Goal: Transaction & Acquisition: Book appointment/travel/reservation

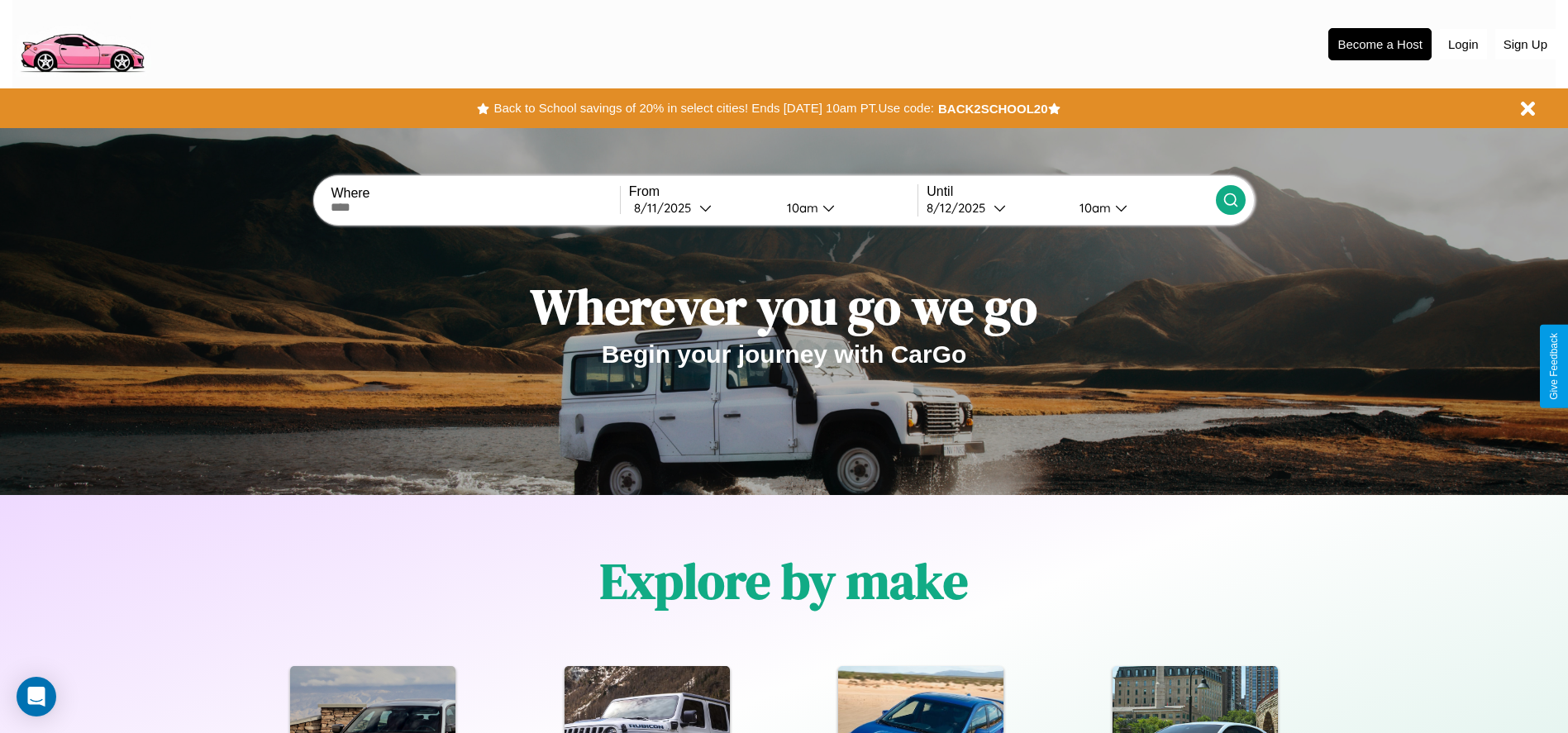
scroll to position [343, 0]
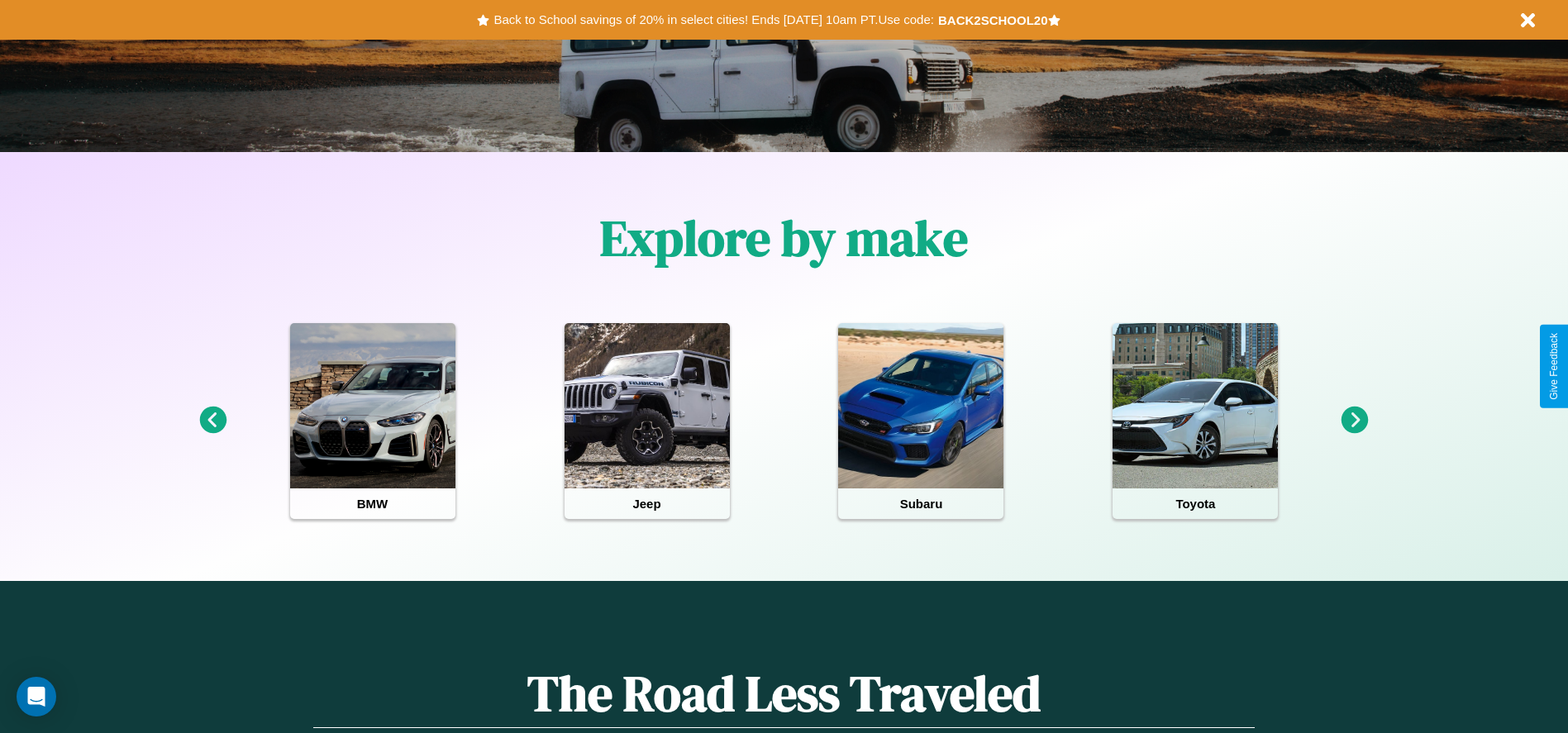
click at [1355, 421] on icon at bounding box center [1355, 420] width 27 height 27
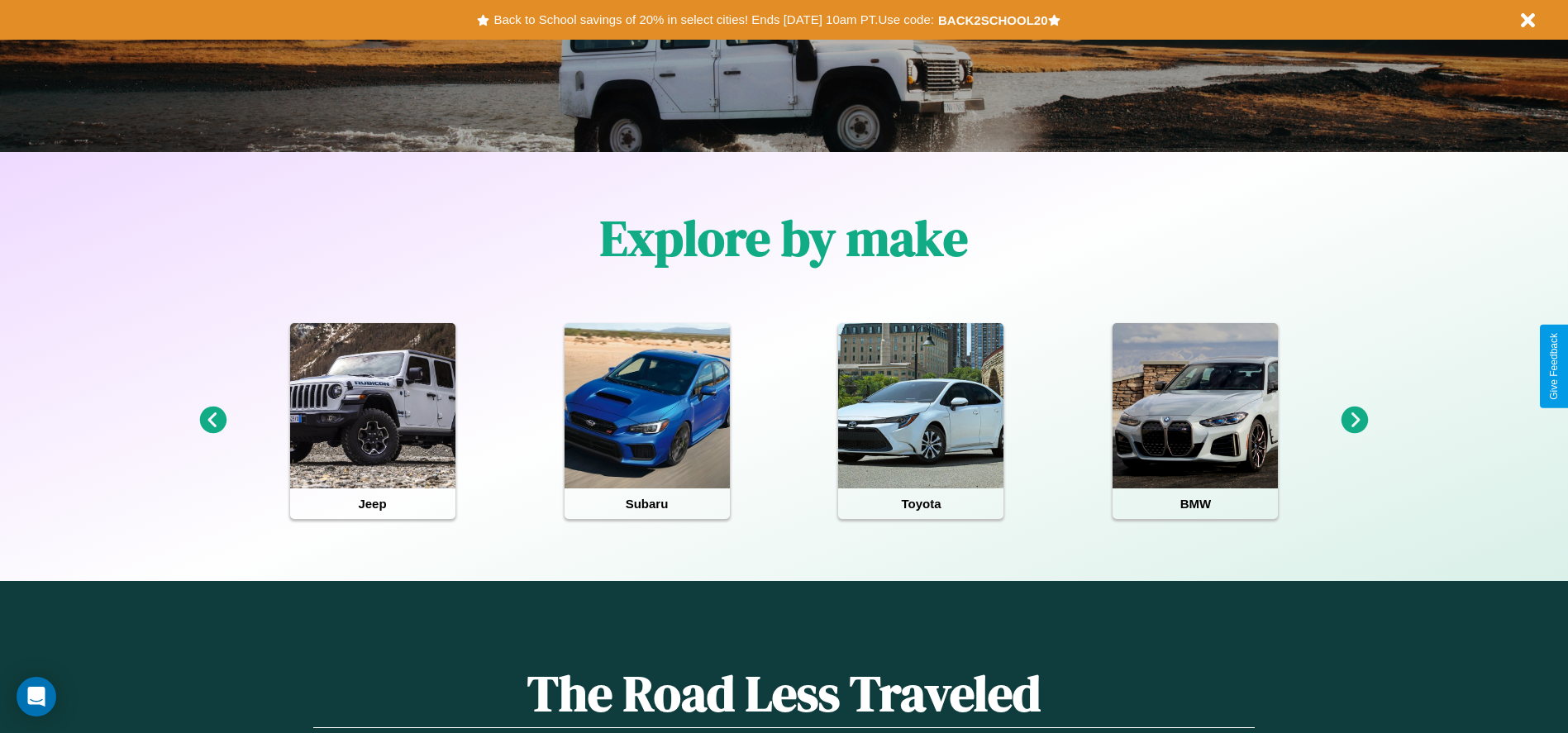
click at [1355, 421] on icon at bounding box center [1355, 420] width 27 height 27
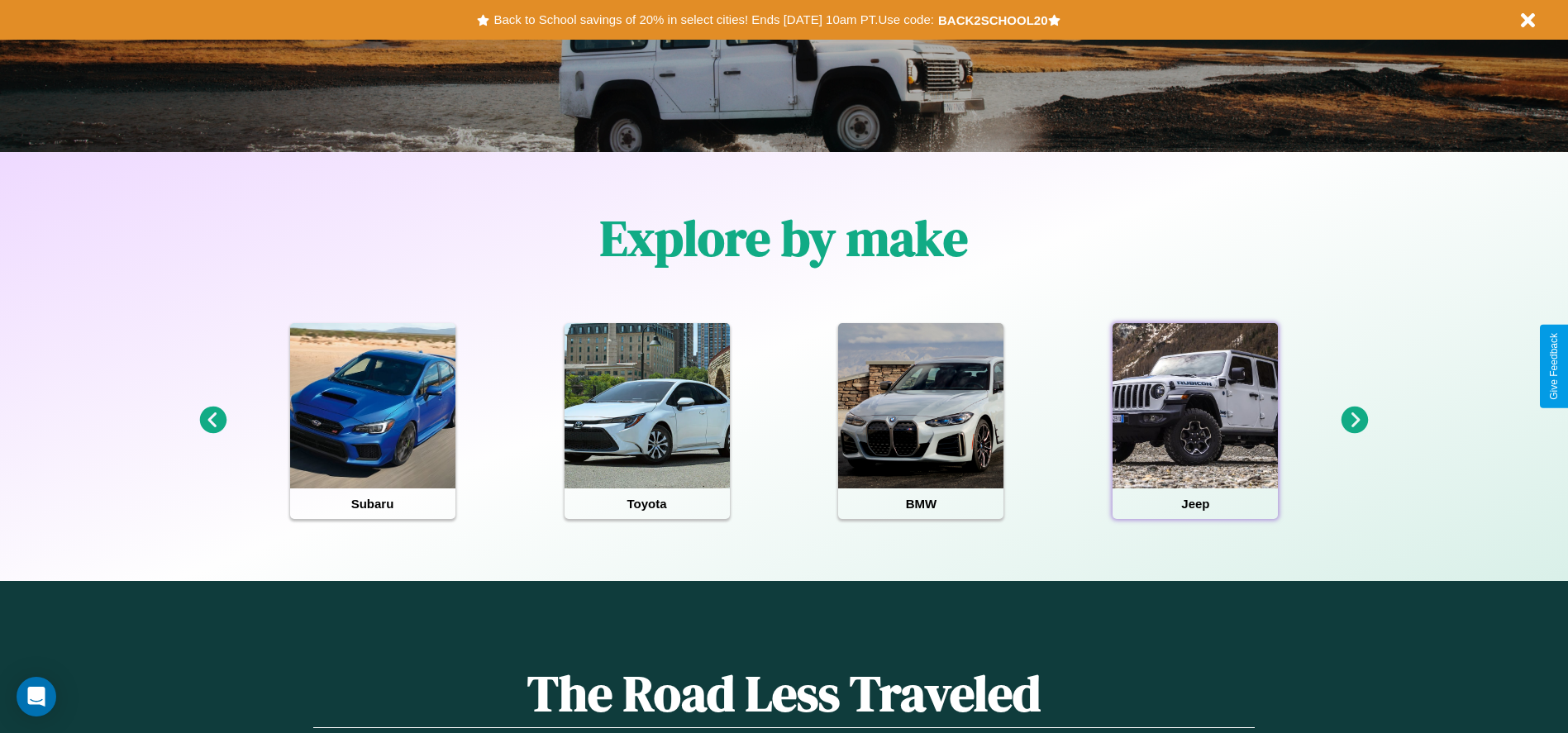
click at [1195, 421] on div at bounding box center [1195, 406] width 166 height 166
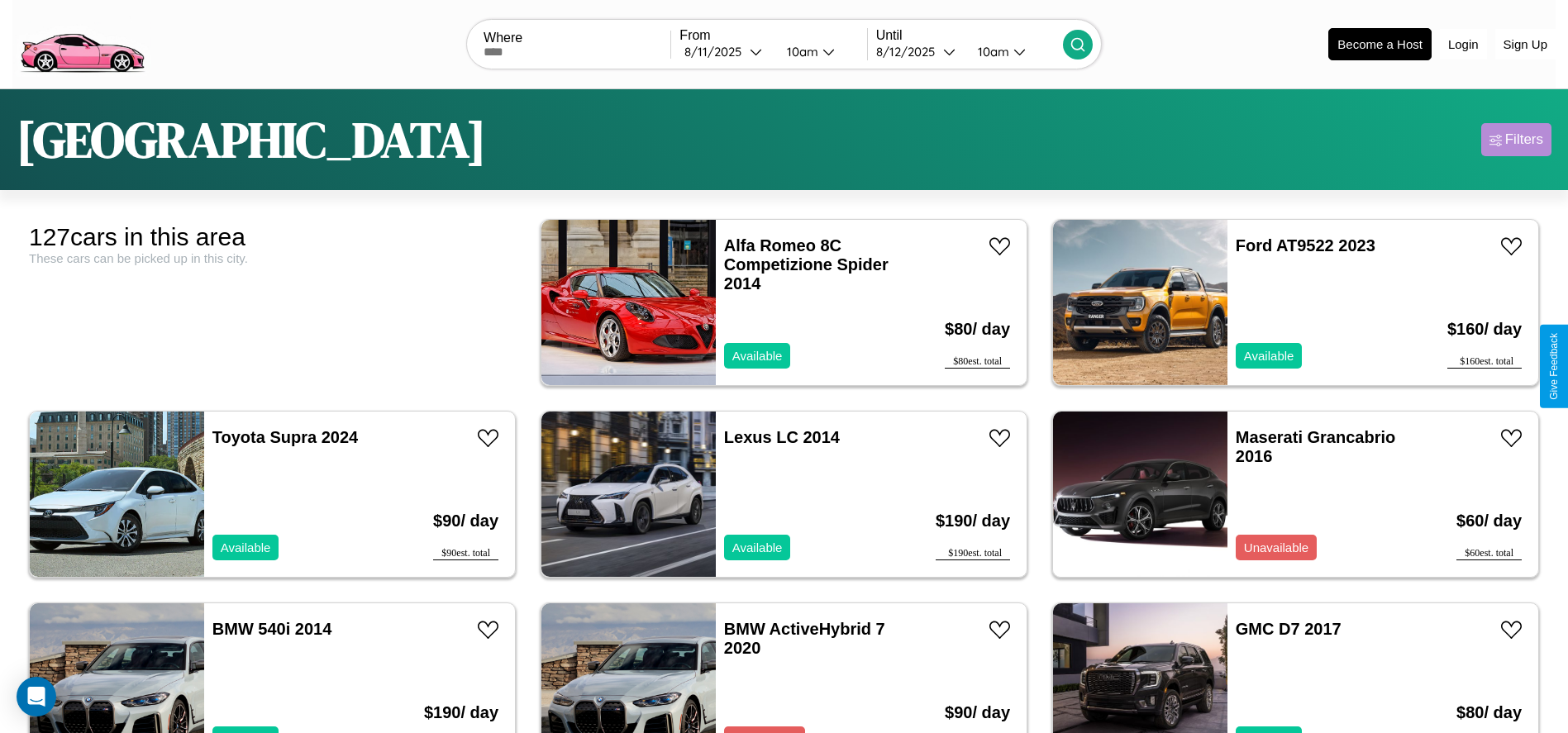
click at [1516, 139] on div "Filters" at bounding box center [1524, 140] width 38 height 17
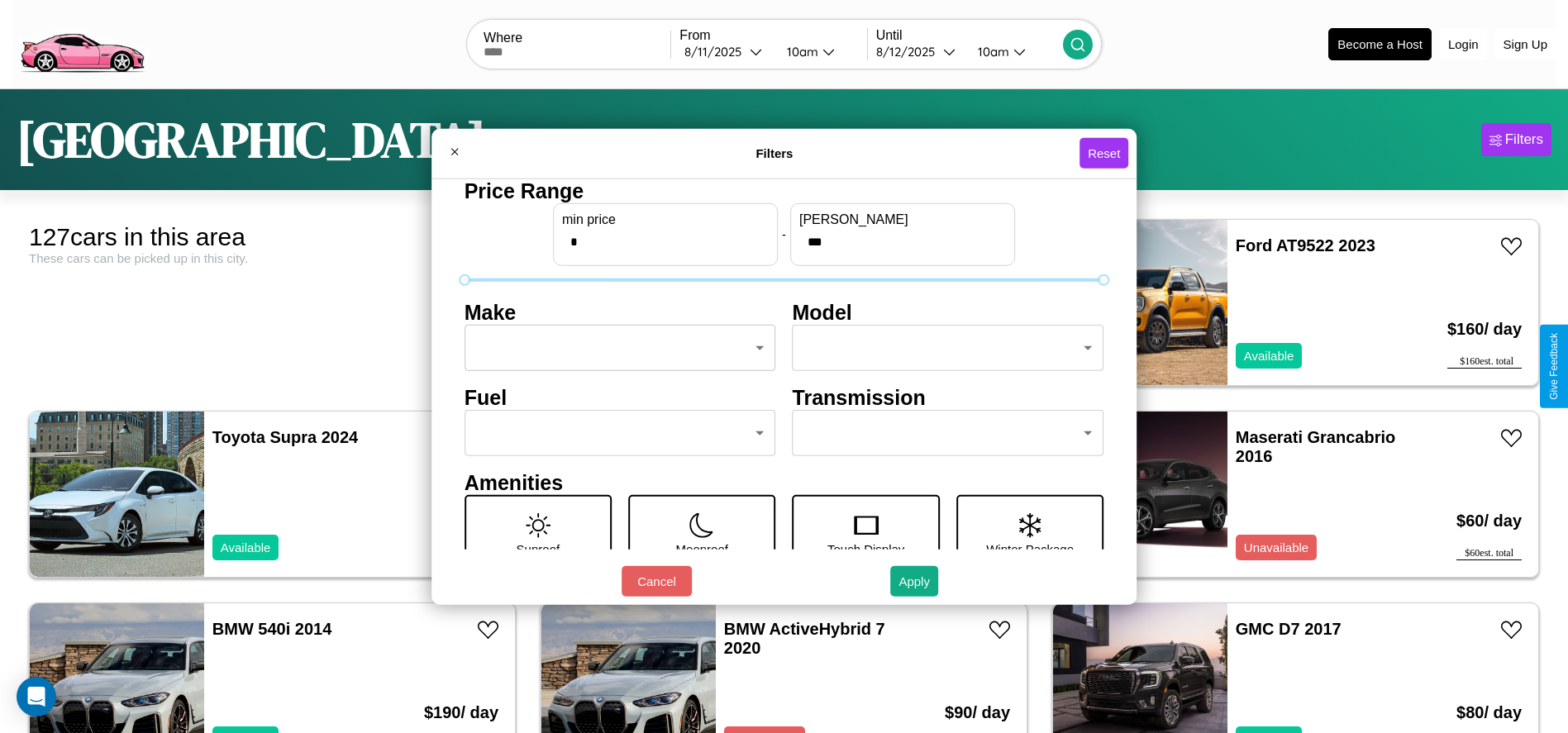
click at [615, 348] on body "CarGo Where From [DATE] 10am Until [DATE] 10am Become a Host Login Sign Up Dall…" at bounding box center [784, 417] width 1568 height 835
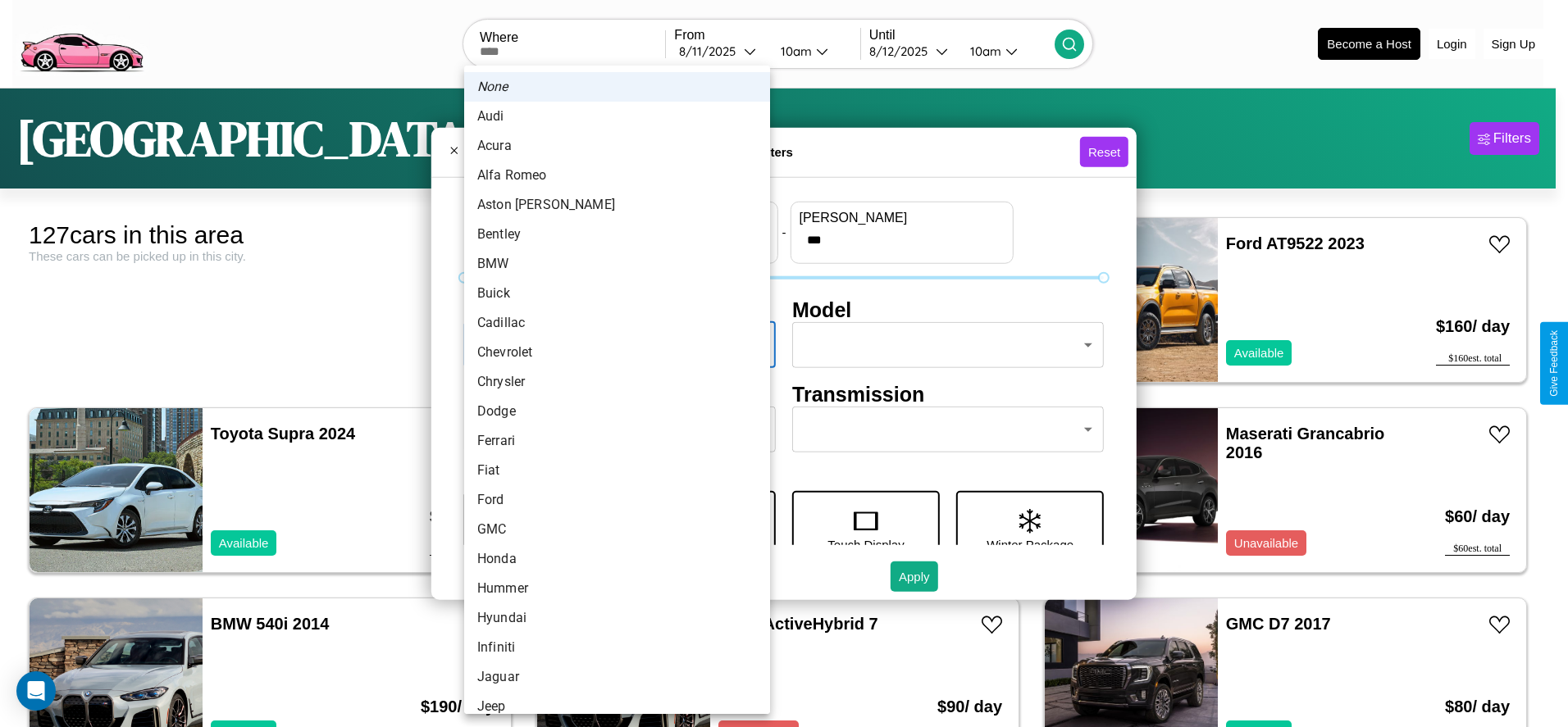
click at [611, 205] on li "Aston [PERSON_NAME]" at bounding box center [617, 204] width 306 height 29
type input "**********"
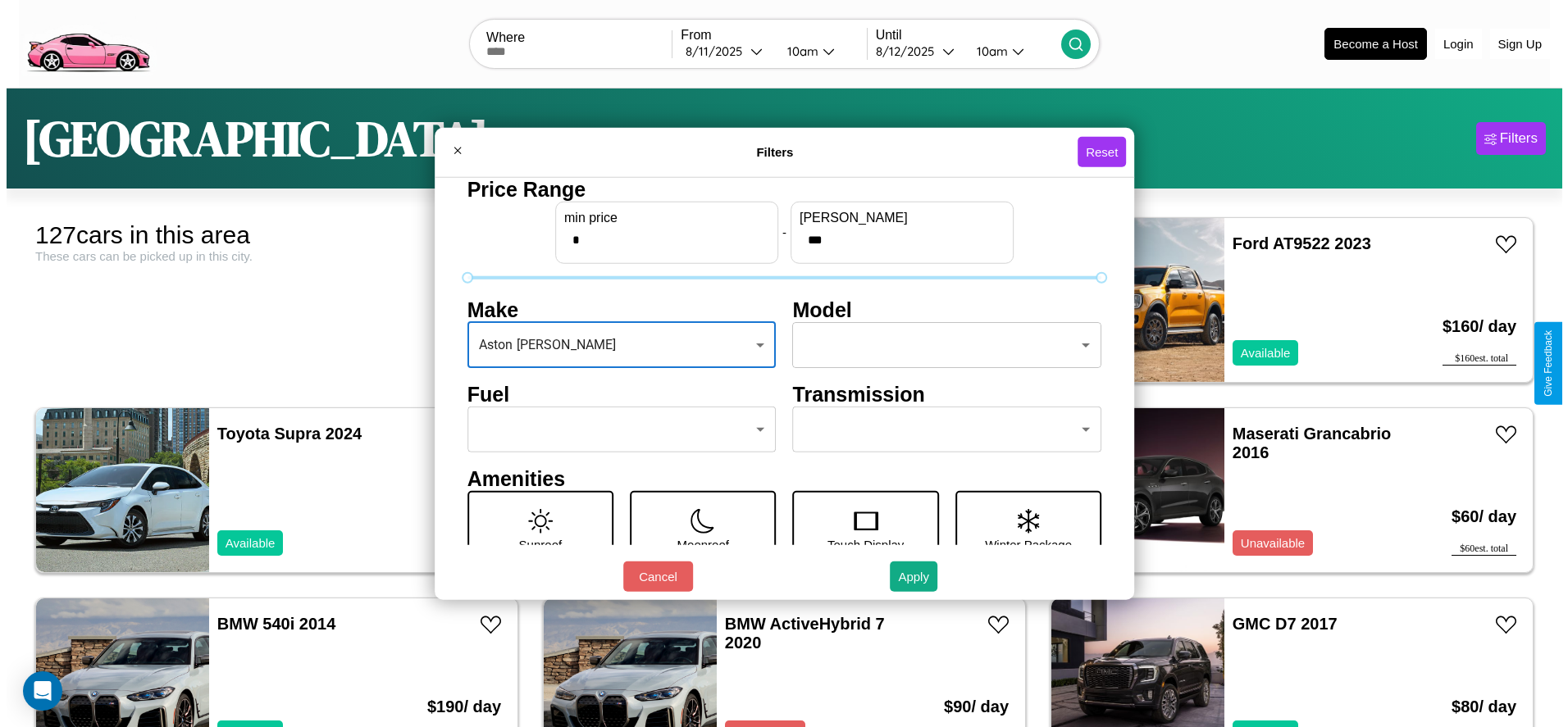
scroll to position [69, 0]
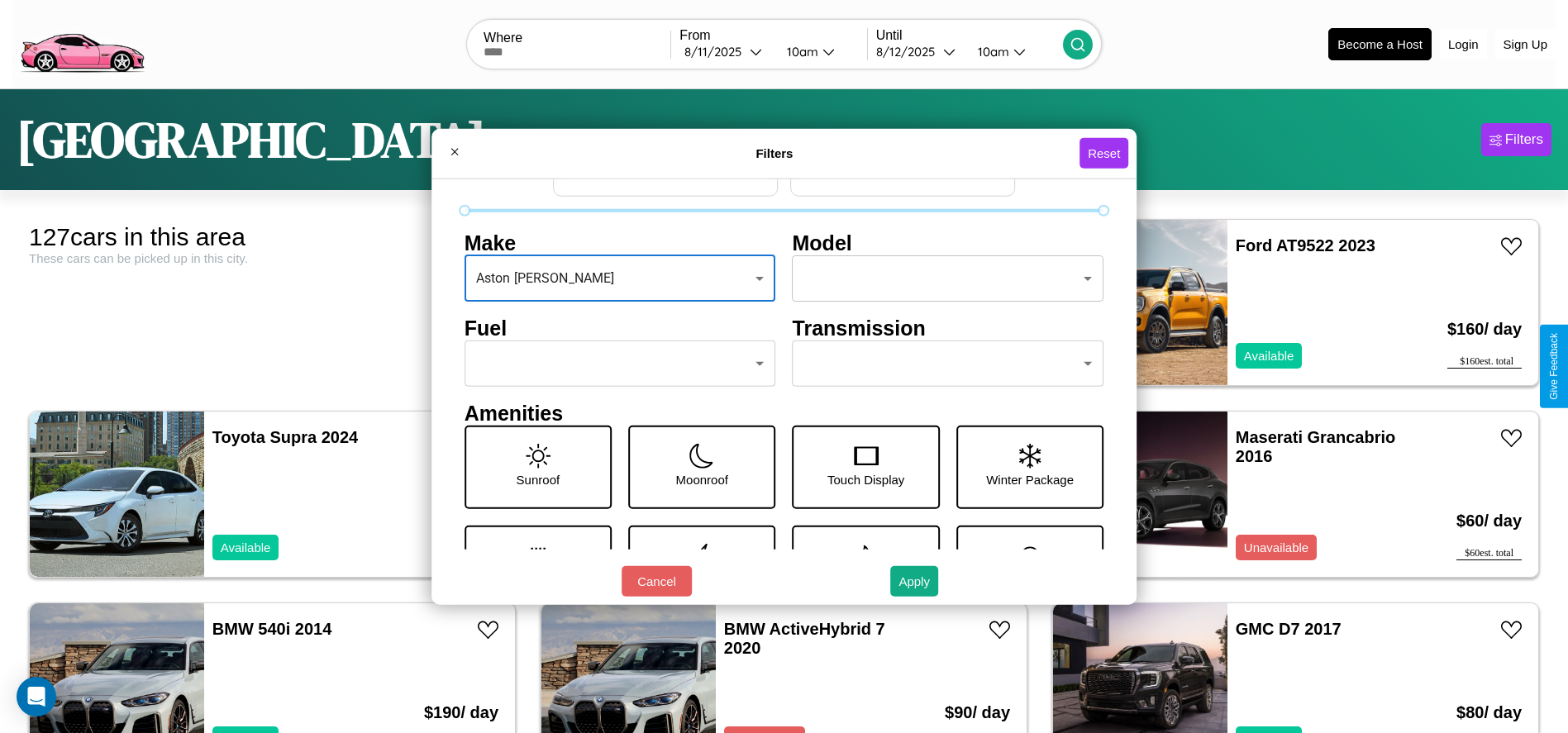
click at [615, 363] on body "CarGo Where From [DATE] 10am Until [DATE] 10am Become a Host Login Sign Up Dall…" at bounding box center [784, 417] width 1568 height 835
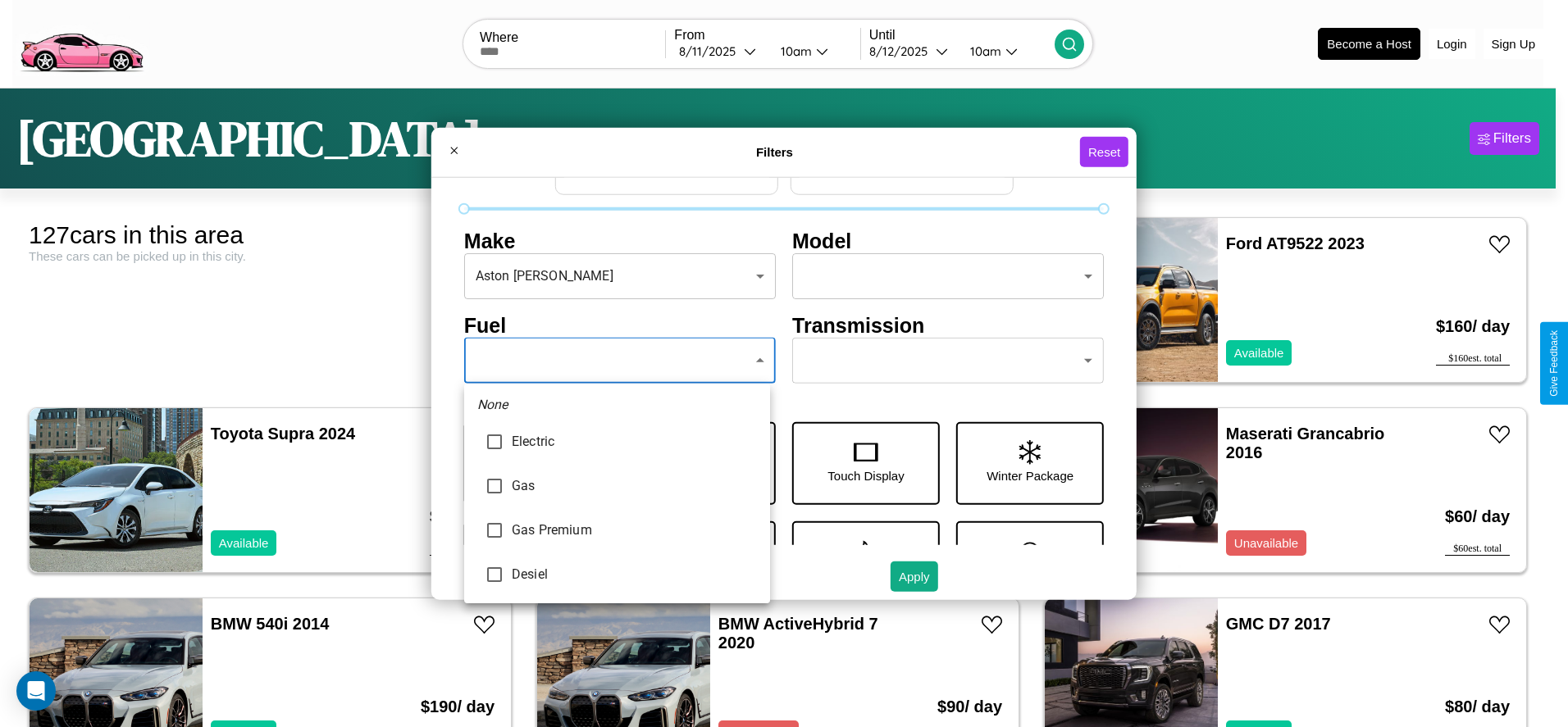
type input "***"
click at [617, 360] on div at bounding box center [784, 364] width 1568 height 727
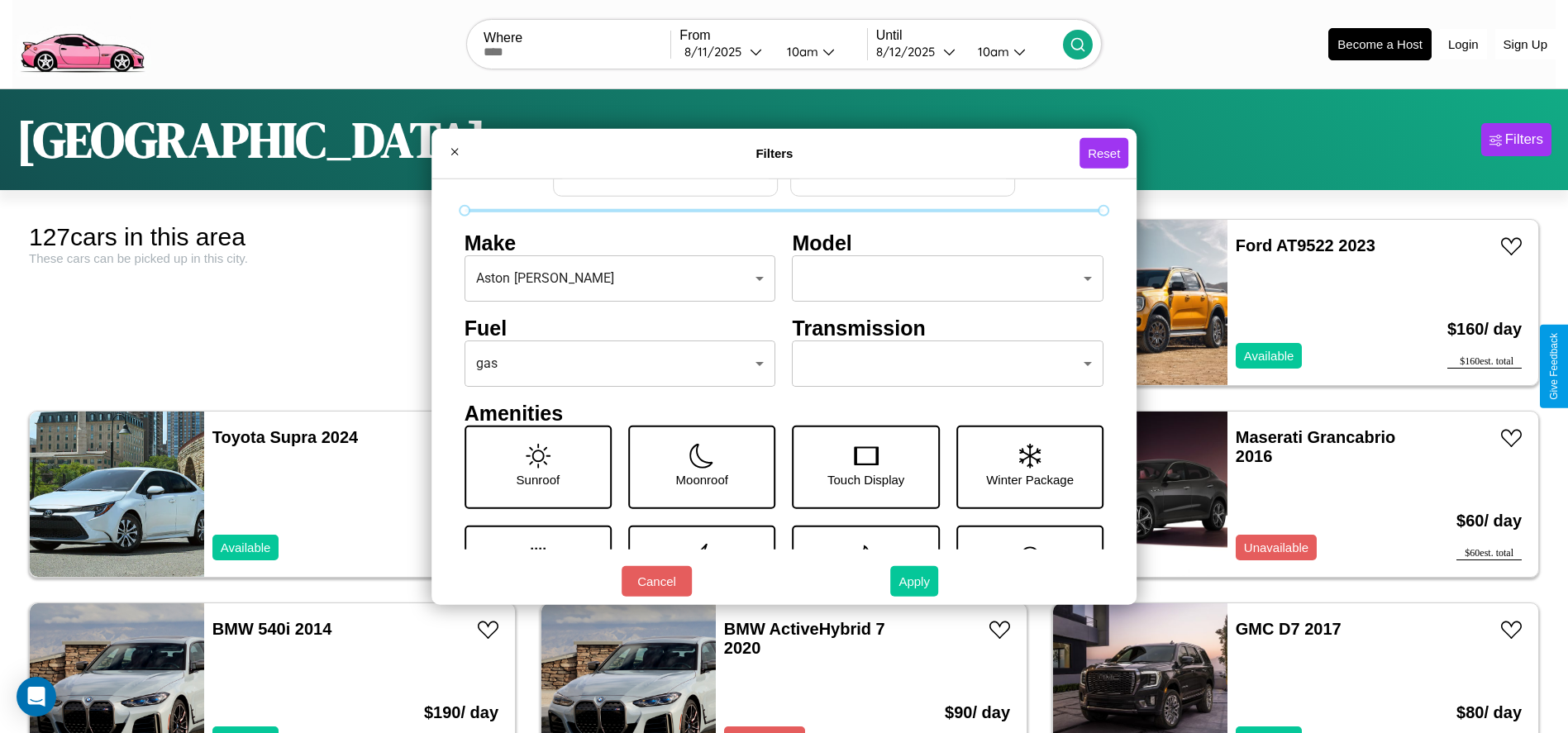
click at [915, 581] on button "Apply" at bounding box center [914, 581] width 48 height 30
